Goal: Task Accomplishment & Management: Use online tool/utility

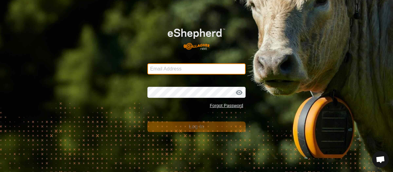
type input "[EMAIL_ADDRESS][DOMAIN_NAME]"
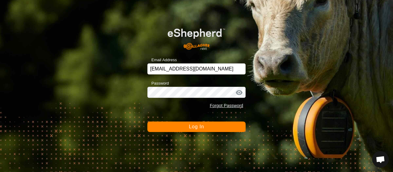
click at [199, 124] on span "Log In" at bounding box center [196, 126] width 15 height 5
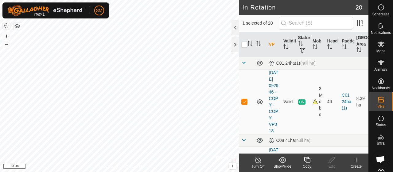
click at [307, 161] on icon at bounding box center [308, 159] width 8 height 7
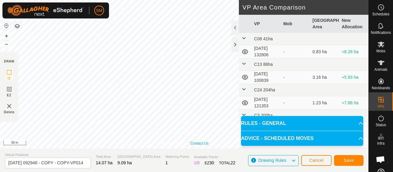
click at [191, 145] on div "Privacy Policy Contact Us Type: Inclusion Zone undefined Animal + – ⇧ i © Mapbo…" at bounding box center [184, 74] width 369 height 148
click at [353, 160] on span "Save" at bounding box center [349, 160] width 10 height 5
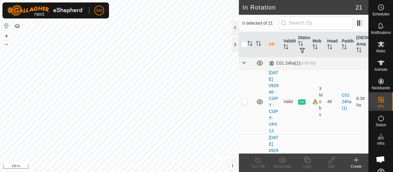
checkbox input "true"
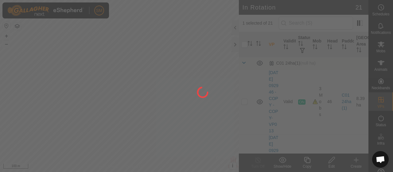
drag, startPoint x: 148, startPoint y: 141, endPoint x: 178, endPoint y: 96, distance: 54.6
click at [178, 96] on div at bounding box center [196, 86] width 393 height 172
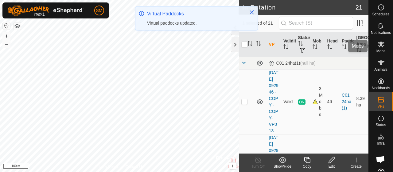
click at [378, 43] on icon at bounding box center [381, 44] width 7 height 6
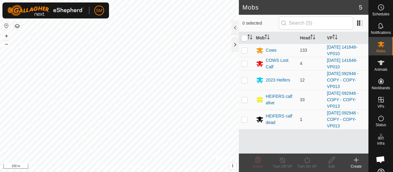
click at [243, 121] on td at bounding box center [246, 119] width 15 height 20
checkbox input "true"
click at [245, 97] on p-checkbox at bounding box center [245, 99] width 6 height 5
checkbox input "true"
click at [244, 79] on p-checkbox at bounding box center [245, 79] width 6 height 5
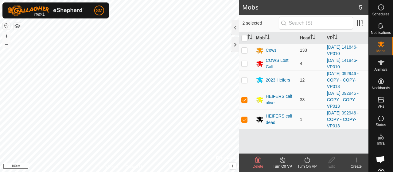
checkbox input "true"
drag, startPoint x: 306, startPoint y: 158, endPoint x: 310, endPoint y: 163, distance: 6.5
click at [310, 163] on icon at bounding box center [308, 159] width 8 height 7
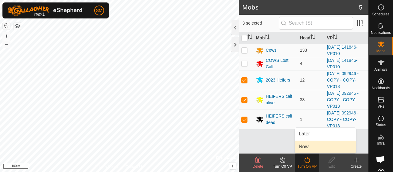
click at [314, 144] on link "Now" at bounding box center [325, 146] width 61 height 12
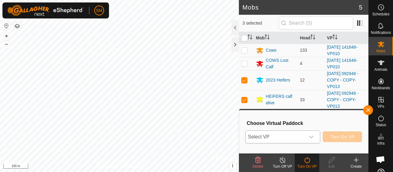
click at [306, 134] on span "Select VP" at bounding box center [276, 137] width 60 height 12
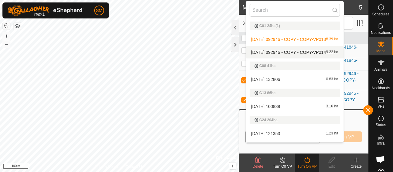
click at [293, 51] on span "[DATE] 092946 - COPY - COPY-VP014" at bounding box center [288, 52] width 75 height 4
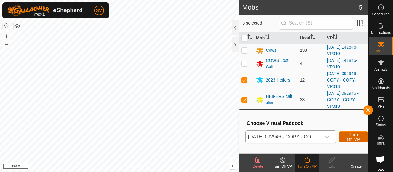
drag, startPoint x: 361, startPoint y: 136, endPoint x: 355, endPoint y: 139, distance: 6.5
click at [355, 139] on span "Turn On VP" at bounding box center [354, 137] width 14 height 10
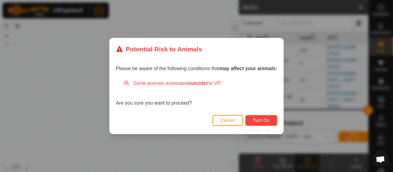
click at [272, 121] on button "Turn On" at bounding box center [262, 120] width 32 height 11
